Goal: Task Accomplishment & Management: Complete application form

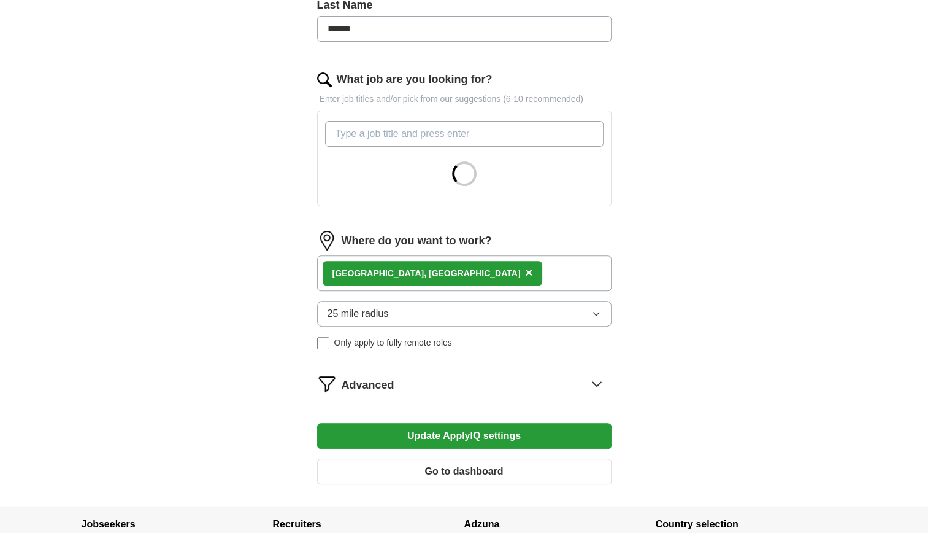
scroll to position [342, 0]
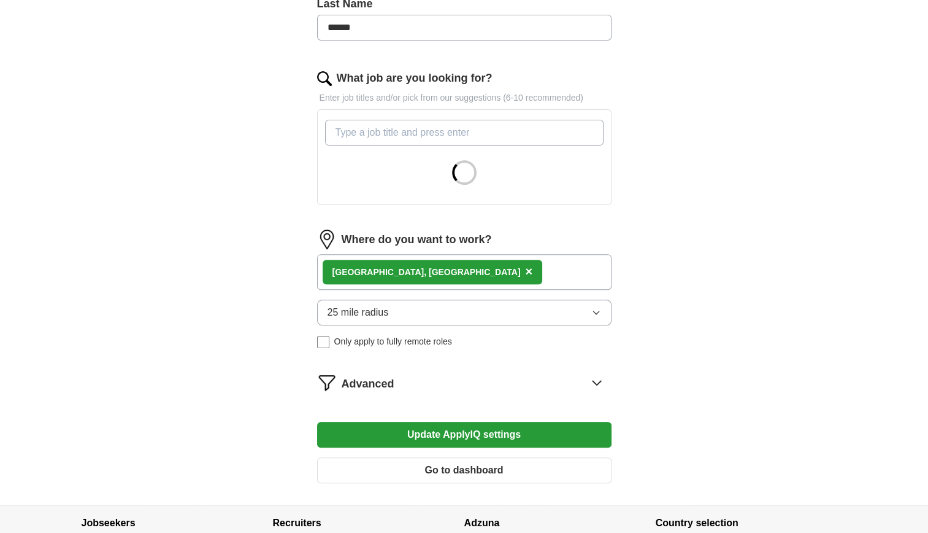
click at [488, 272] on div "[GEOGRAPHIC_DATA], [GEOGRAPHIC_DATA] ×" at bounding box center [464, 272] width 295 height 36
click at [449, 270] on div "[GEOGRAPHIC_DATA], [GEOGRAPHIC_DATA] ×" at bounding box center [464, 272] width 295 height 36
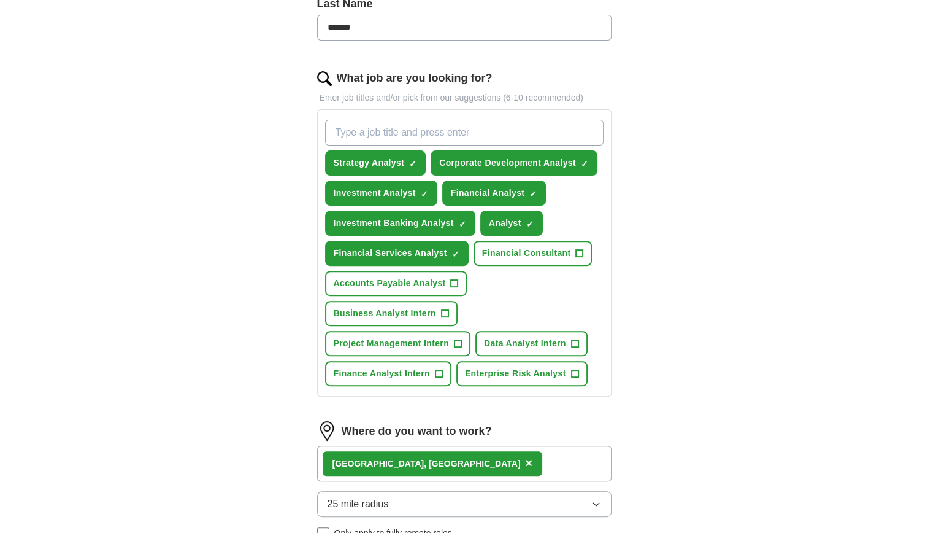
click at [444, 446] on div "[GEOGRAPHIC_DATA], [GEOGRAPHIC_DATA] ×" at bounding box center [464, 464] width 295 height 36
click at [428, 446] on div "[GEOGRAPHIC_DATA], [GEOGRAPHIC_DATA] ×" at bounding box center [464, 464] width 295 height 36
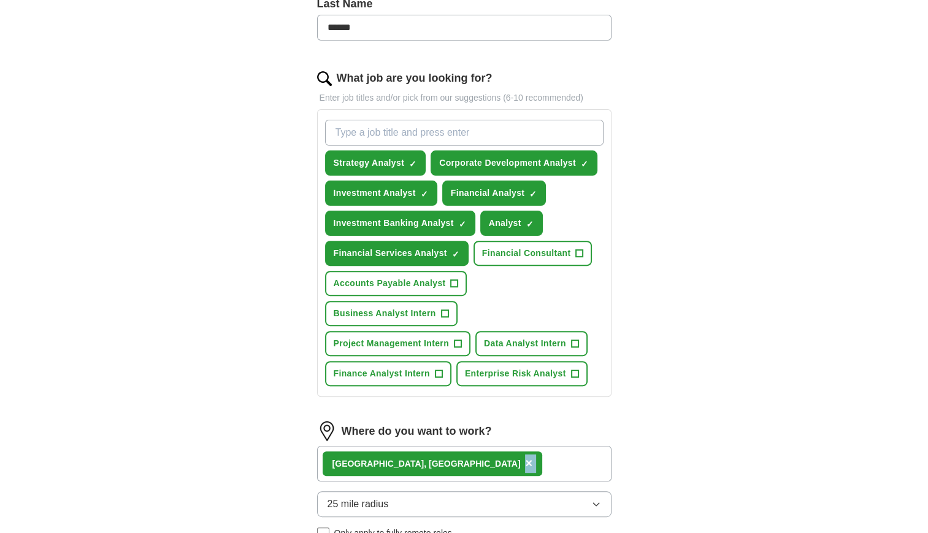
drag, startPoint x: 428, startPoint y: 424, endPoint x: 434, endPoint y: 423, distance: 6.8
click at [434, 446] on div "[GEOGRAPHIC_DATA], [GEOGRAPHIC_DATA] ×" at bounding box center [464, 464] width 295 height 36
click at [452, 446] on div "[GEOGRAPHIC_DATA], [GEOGRAPHIC_DATA] ×" at bounding box center [464, 464] width 295 height 36
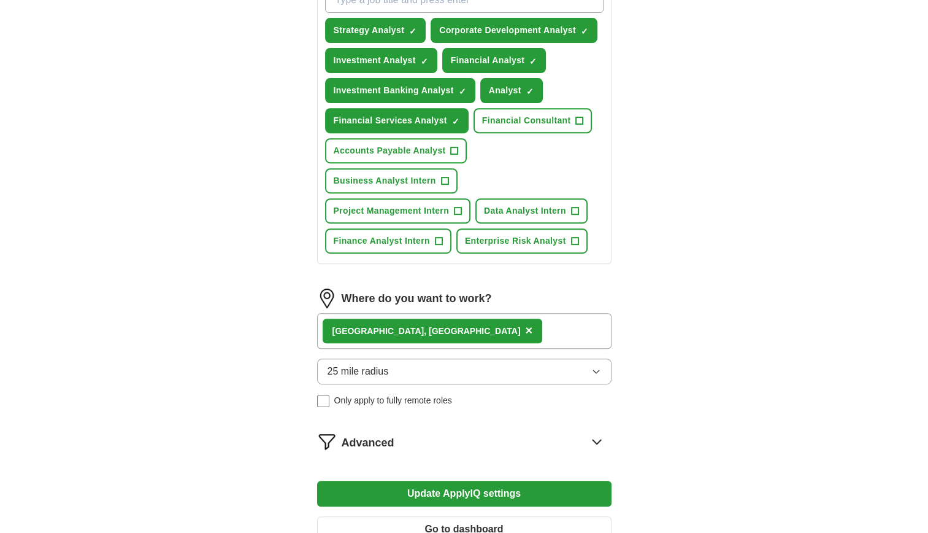
scroll to position [481, 0]
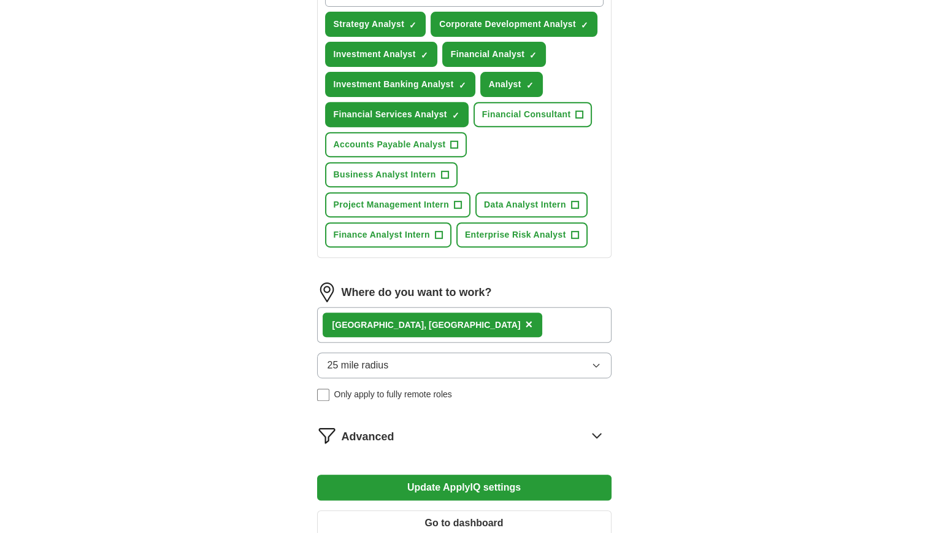
click at [546, 425] on div "Advanced" at bounding box center [477, 435] width 270 height 20
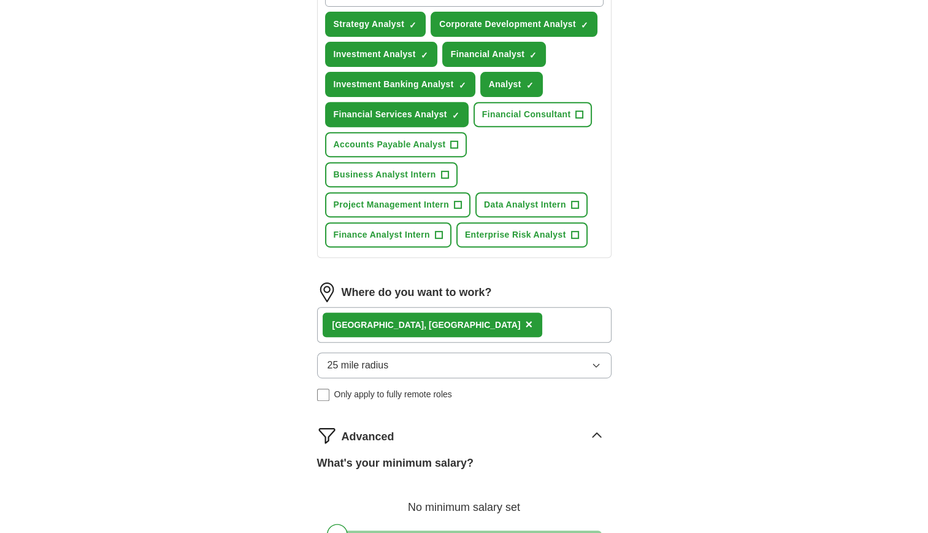
click at [481, 307] on div "[GEOGRAPHIC_DATA], [GEOGRAPHIC_DATA] ×" at bounding box center [464, 325] width 295 height 36
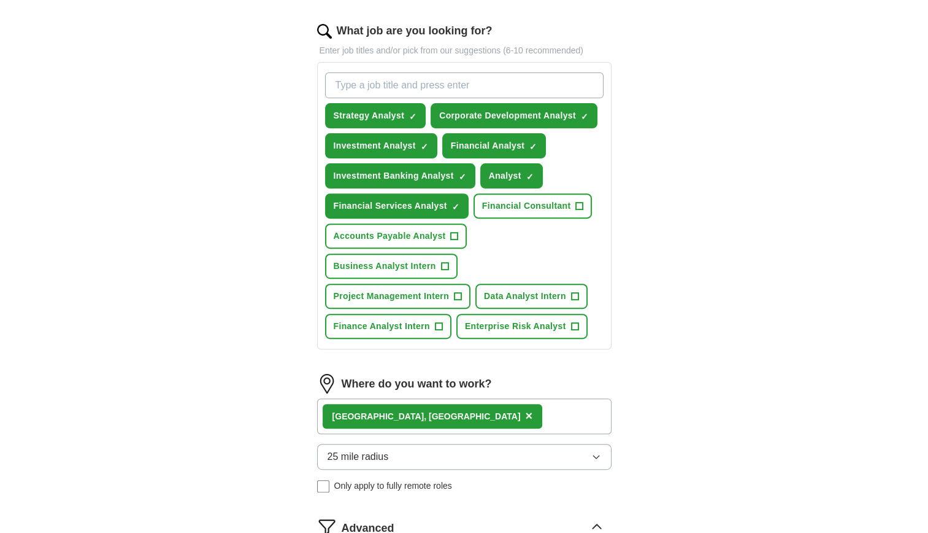
scroll to position [390, 0]
drag, startPoint x: 482, startPoint y: 407, endPoint x: 685, endPoint y: 389, distance: 203.3
click at [685, 389] on div "ApplyIQ Let ApplyIQ do the hard work of searching and applying for jobs. Just t…" at bounding box center [464, 208] width 785 height 1122
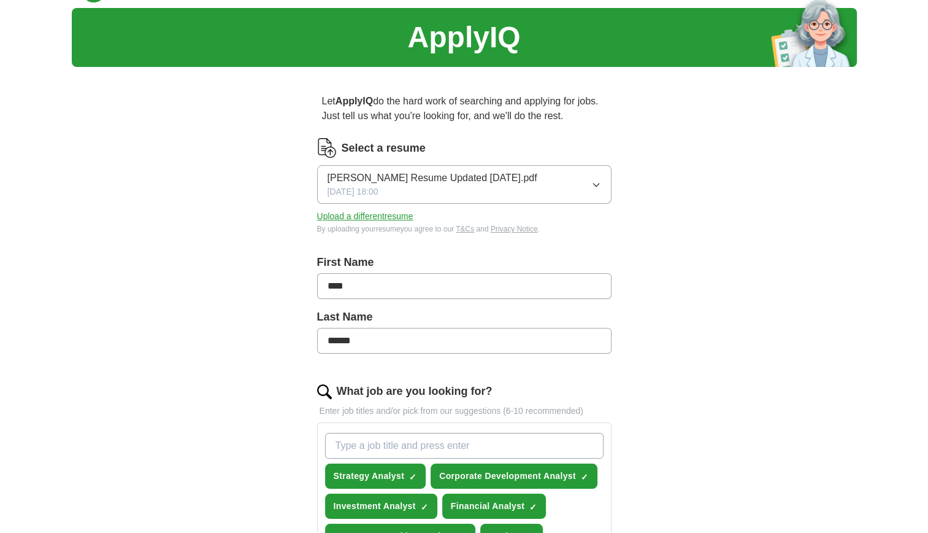
scroll to position [0, 0]
